Goal: Check status: Check status

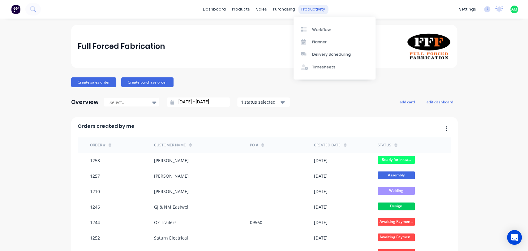
click at [304, 9] on div "productivity" at bounding box center [313, 9] width 30 height 9
click at [317, 33] on link "Workflow" at bounding box center [335, 29] width 82 height 12
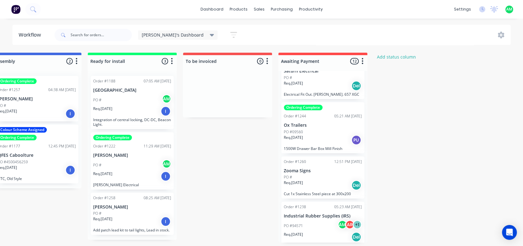
scroll to position [69, 0]
click at [319, 135] on div "Req. [DATE] PU" at bounding box center [323, 139] width 78 height 11
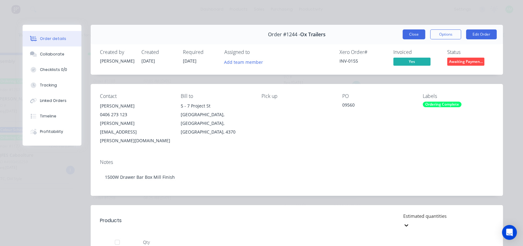
click at [403, 35] on button "Close" at bounding box center [414, 34] width 23 height 10
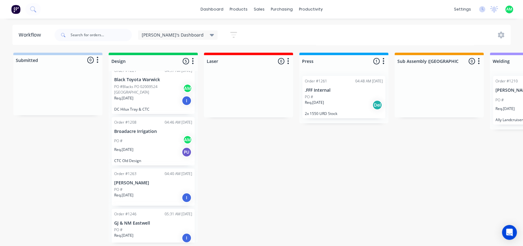
scroll to position [69, 0]
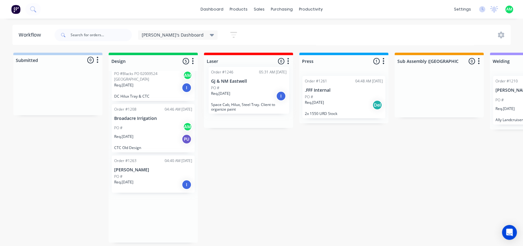
drag, startPoint x: 139, startPoint y: 222, endPoint x: 238, endPoint y: 95, distance: 161.0
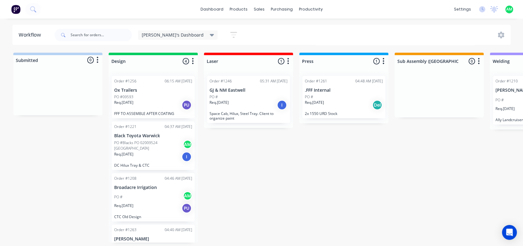
scroll to position [0, 0]
click at [133, 104] on p "Req. [DATE]" at bounding box center [123, 103] width 19 height 6
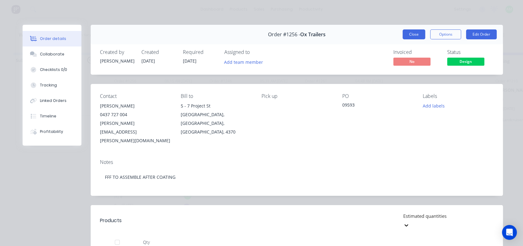
click at [417, 34] on button "Close" at bounding box center [414, 34] width 23 height 10
